Goal: Obtain resource: Download file/media

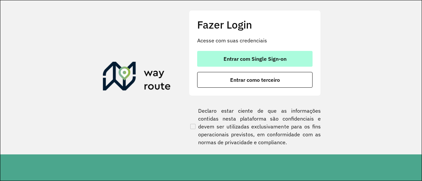
click at [226, 51] on button "Entrar com Single Sign-on" at bounding box center [254, 59] width 115 height 16
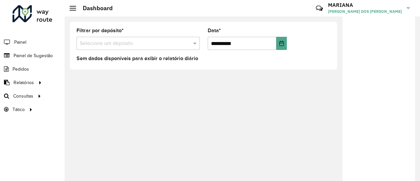
click at [144, 43] on input "text" at bounding box center [131, 44] width 103 height 8
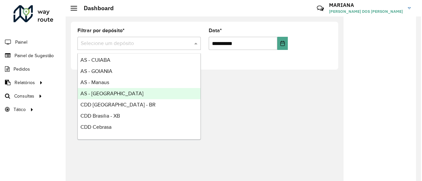
scroll to position [25, 0]
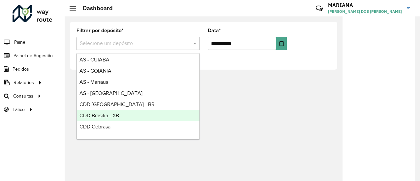
click at [139, 116] on div "CDD Brasilia - XB" at bounding box center [138, 115] width 123 height 11
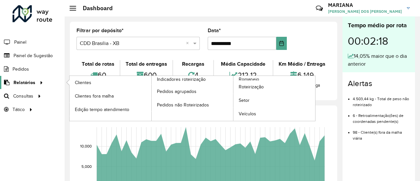
click at [39, 82] on icon at bounding box center [41, 82] width 6 height 10
click at [78, 84] on span "Clientes" at bounding box center [84, 82] width 18 height 7
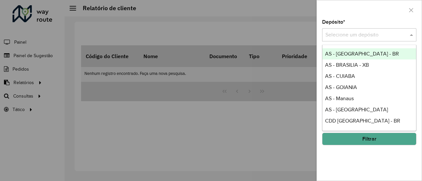
click at [379, 34] on input "text" at bounding box center [362, 35] width 74 height 8
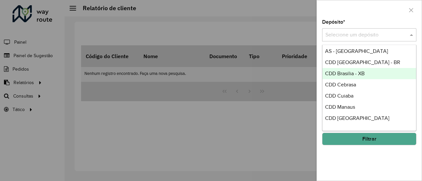
click at [365, 73] on div "CDD Brasilia - XB" at bounding box center [369, 73] width 94 height 11
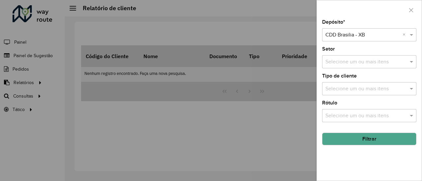
click at [357, 140] on button "Filtrar" at bounding box center [369, 139] width 94 height 13
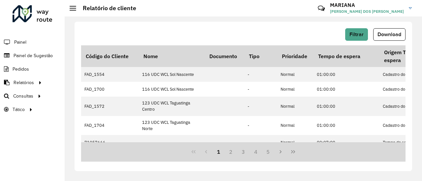
click at [379, 33] on span "Download" at bounding box center [389, 35] width 24 height 6
